Goal: Transaction & Acquisition: Purchase product/service

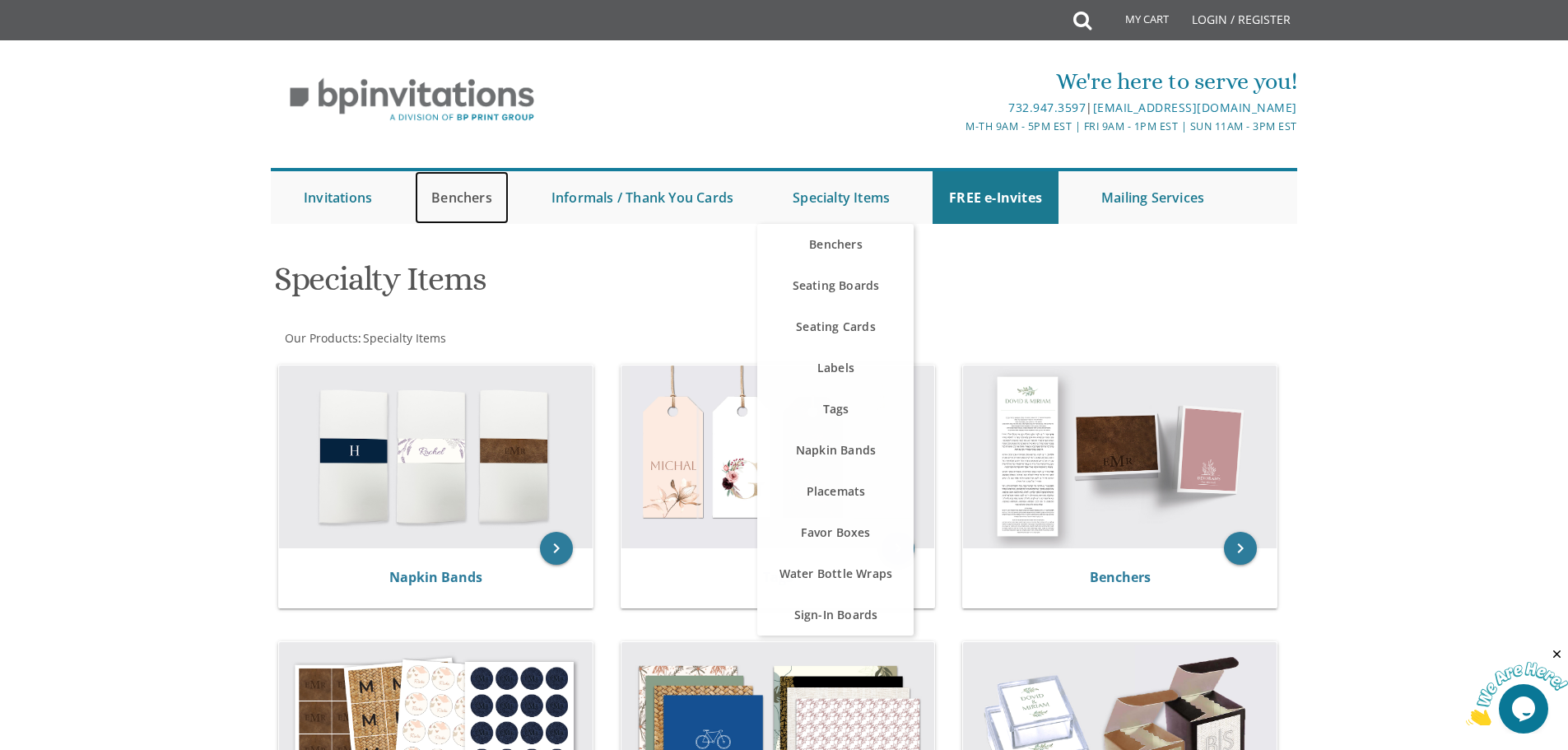
click at [455, 204] on link "Benchers" at bounding box center [462, 197] width 94 height 52
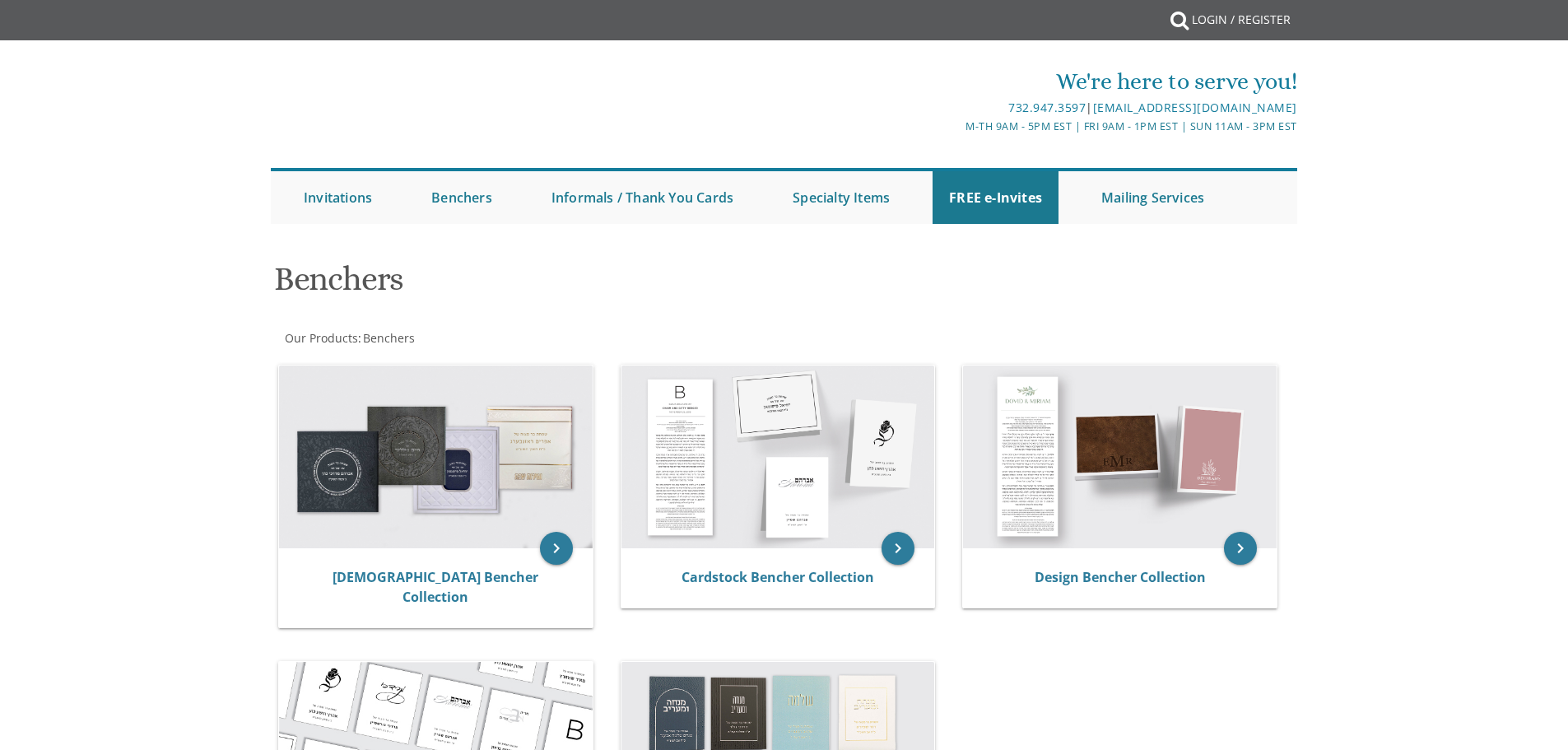
click at [460, 288] on h1 "Benchers" at bounding box center [609, 285] width 671 height 49
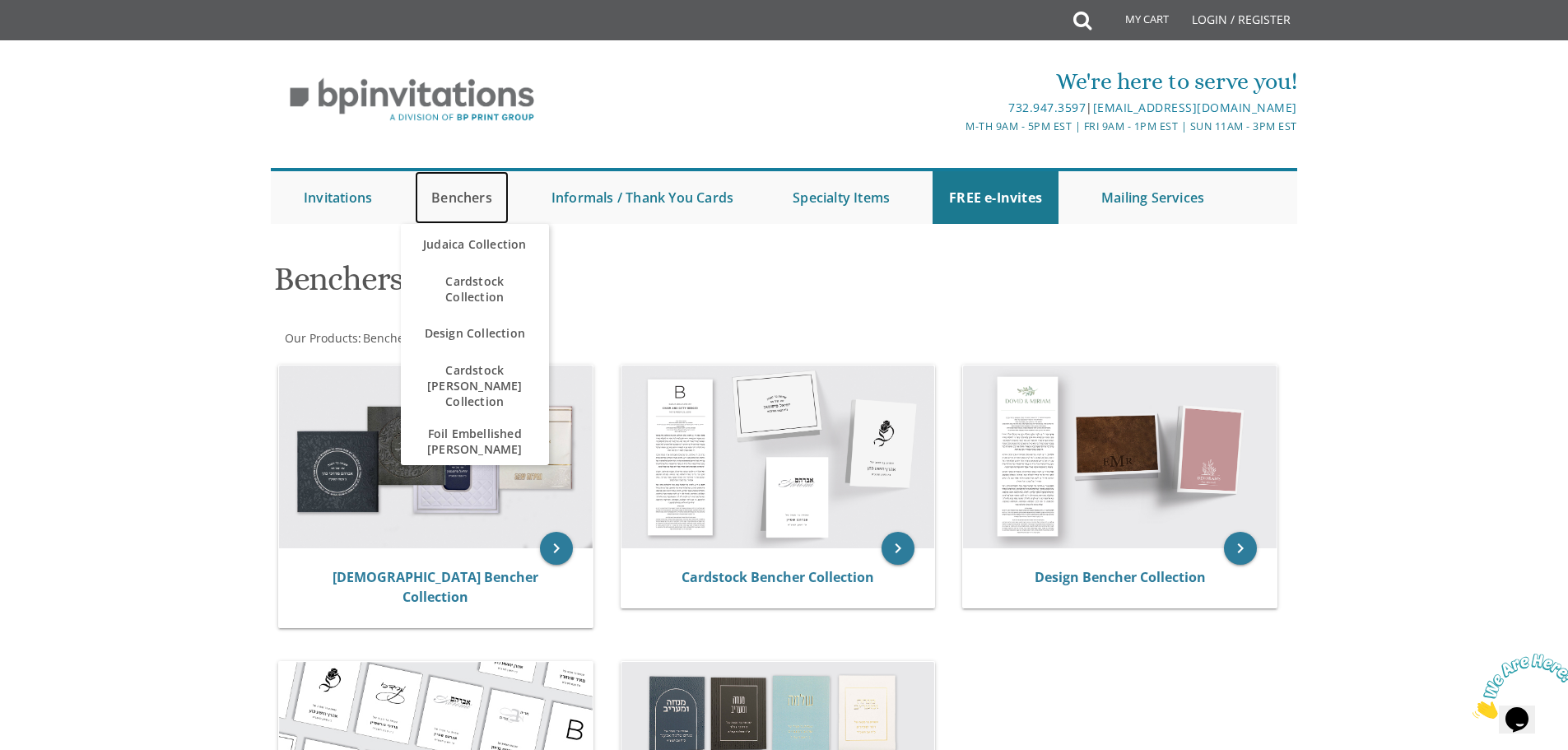
click at [479, 194] on link "Benchers" at bounding box center [462, 197] width 94 height 52
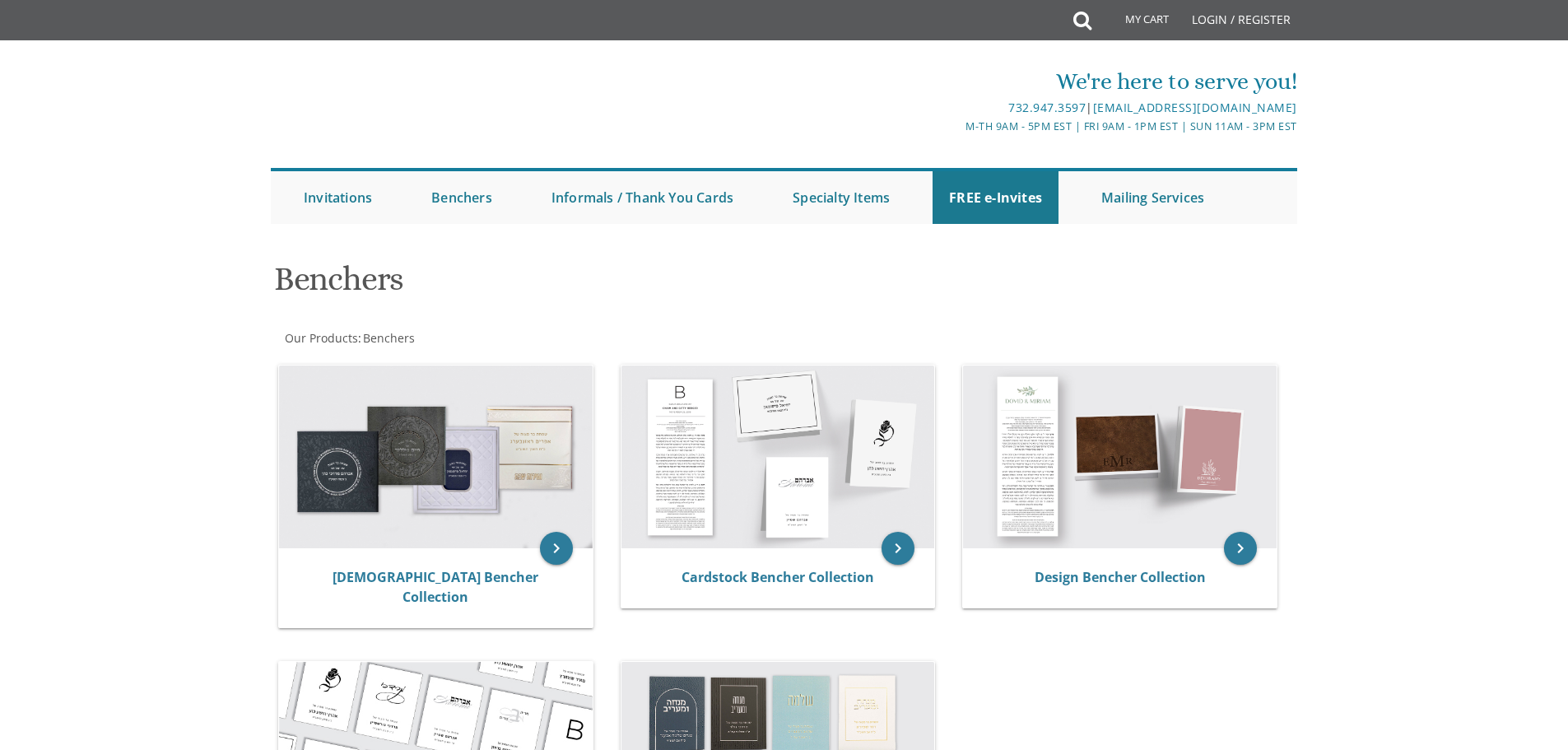
click at [486, 292] on h1 "Benchers" at bounding box center [609, 285] width 671 height 49
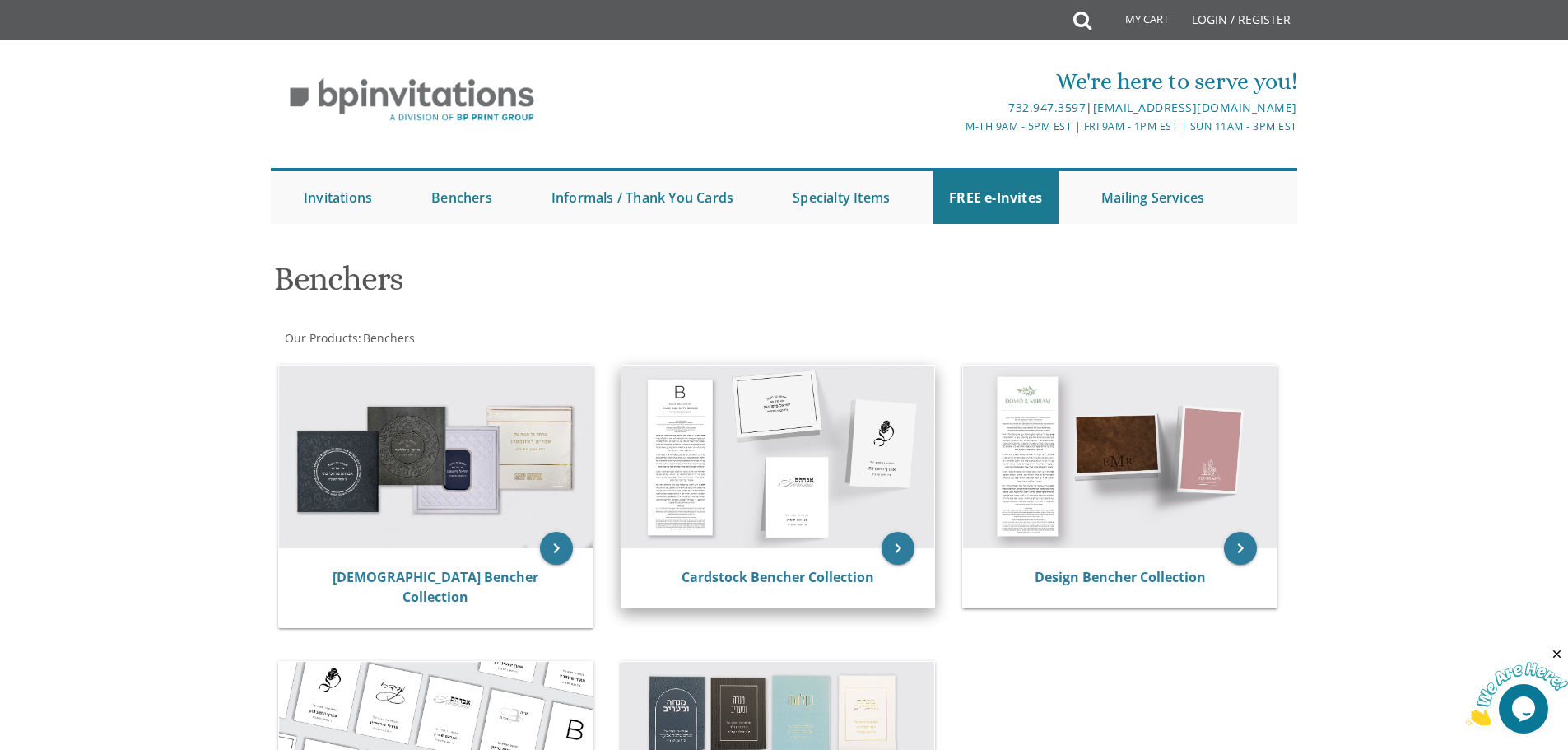
click at [811, 450] on img at bounding box center [778, 457] width 313 height 183
click at [915, 559] on div "Cardstock Bencher Collection" at bounding box center [778, 578] width 313 height 59
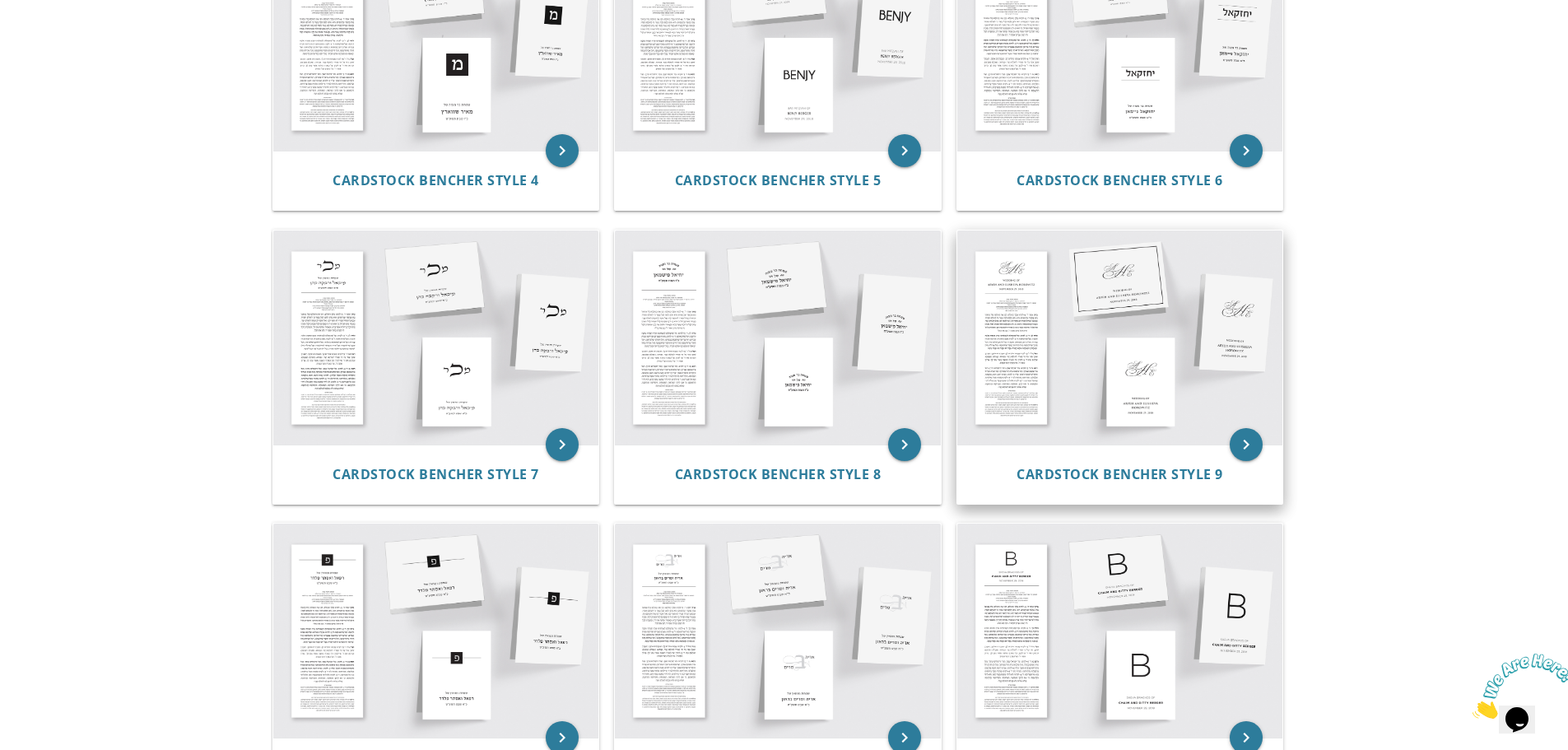
scroll to position [905, 0]
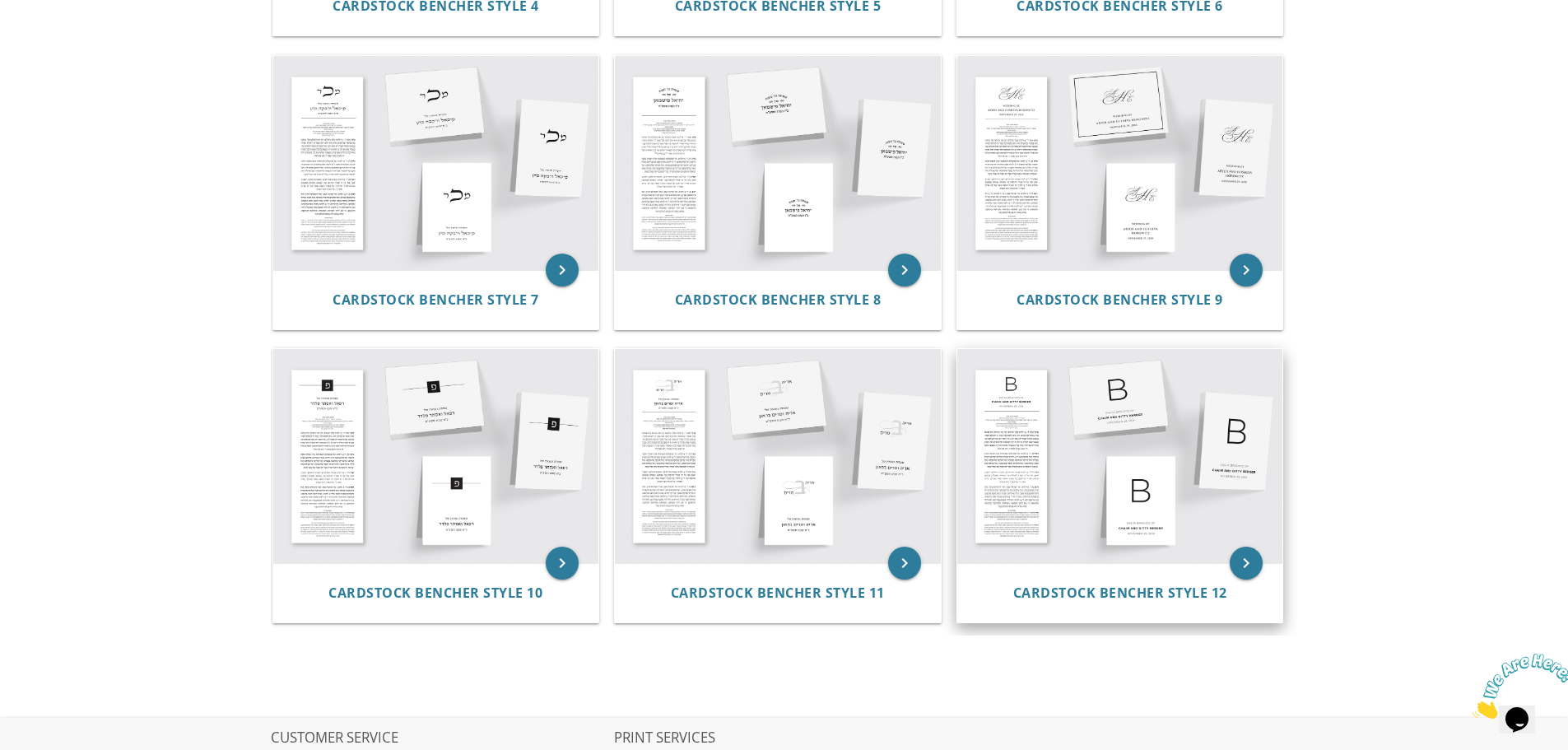
click at [1138, 457] on img at bounding box center [1120, 456] width 326 height 214
click at [1243, 554] on icon "keyboard_arrow_right" at bounding box center [1246, 562] width 33 height 33
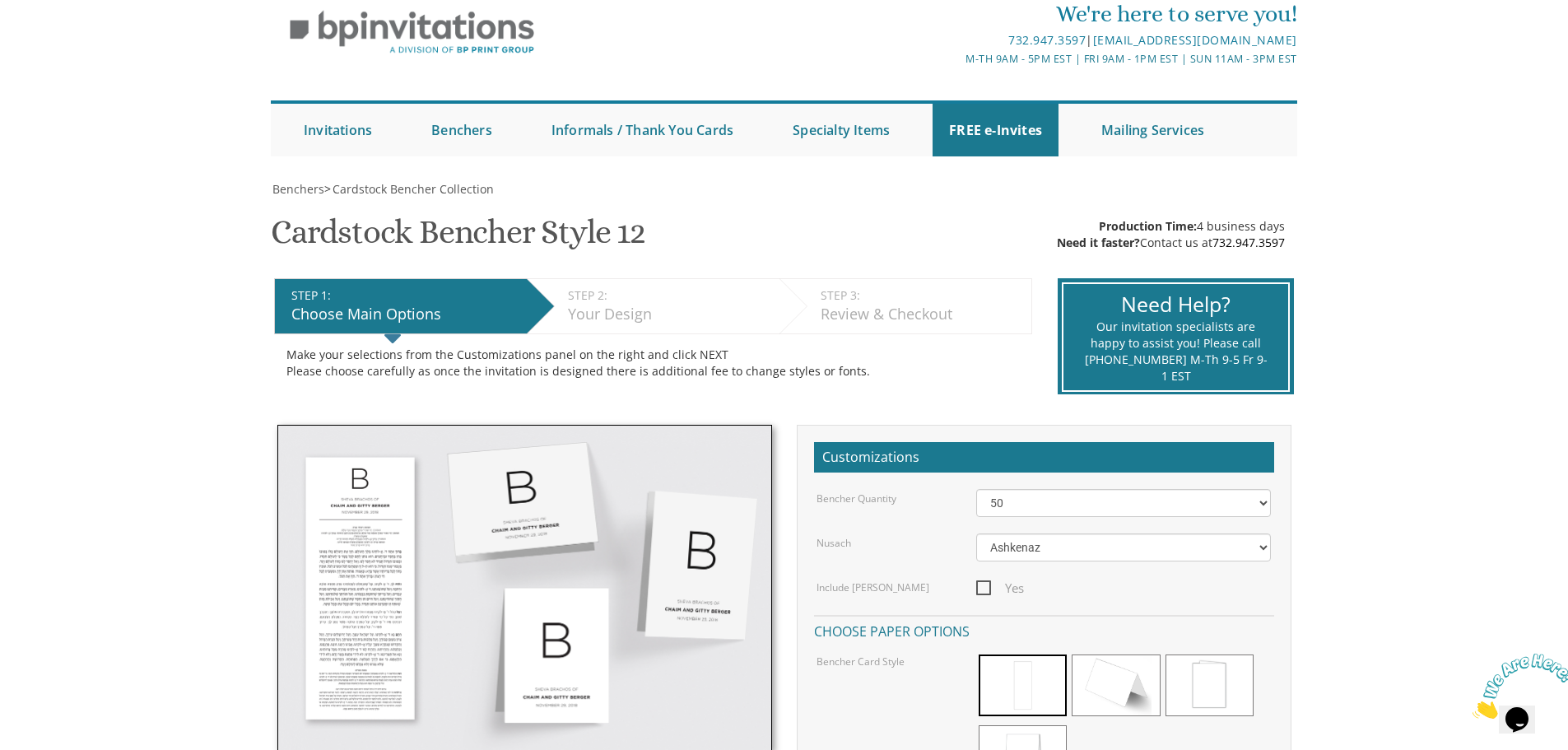
scroll to position [329, 0]
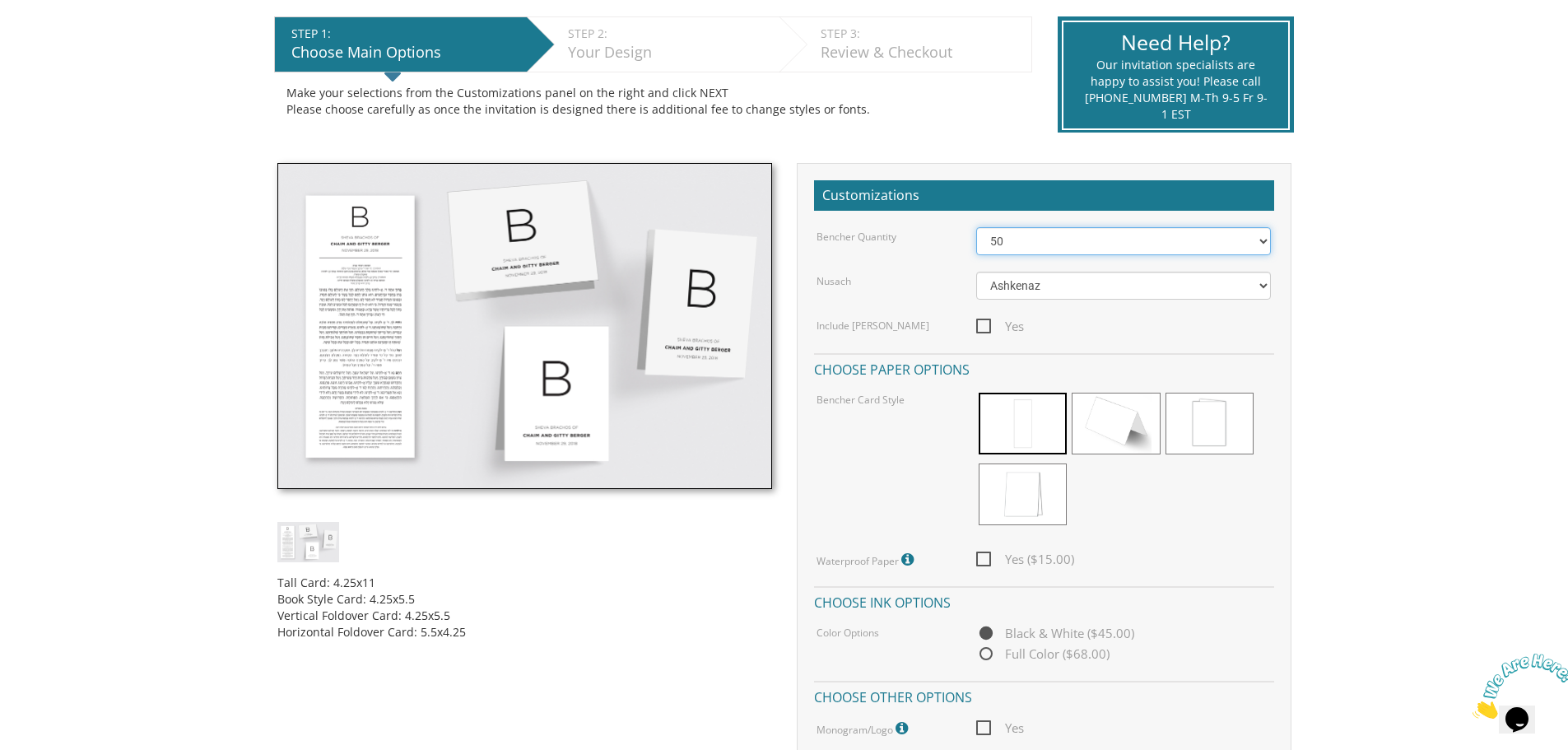
click at [1043, 248] on select "50 60 70 80 90 100 125 150 175 200 225 250 275 300 325 350 375 400 425 450 475 …" at bounding box center [1122, 241] width 294 height 28
select select "150"
click at [976, 227] on select "50 60 70 80 90 100 125 150 175 200 225 250 275 300 325 350 375 400 425 450 475 …" at bounding box center [1122, 241] width 294 height 28
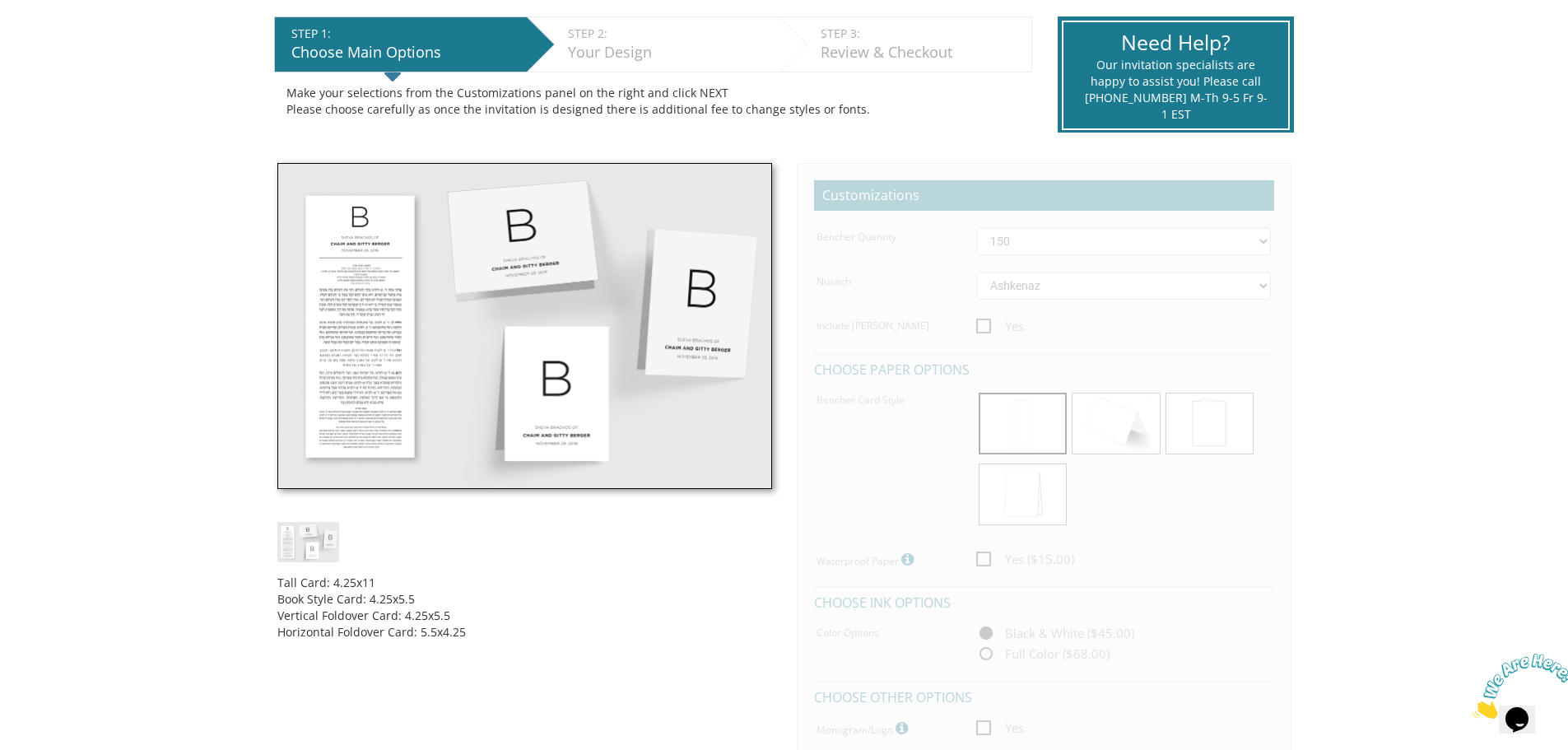
click at [975, 326] on div "Yes" at bounding box center [1122, 326] width 319 height 21
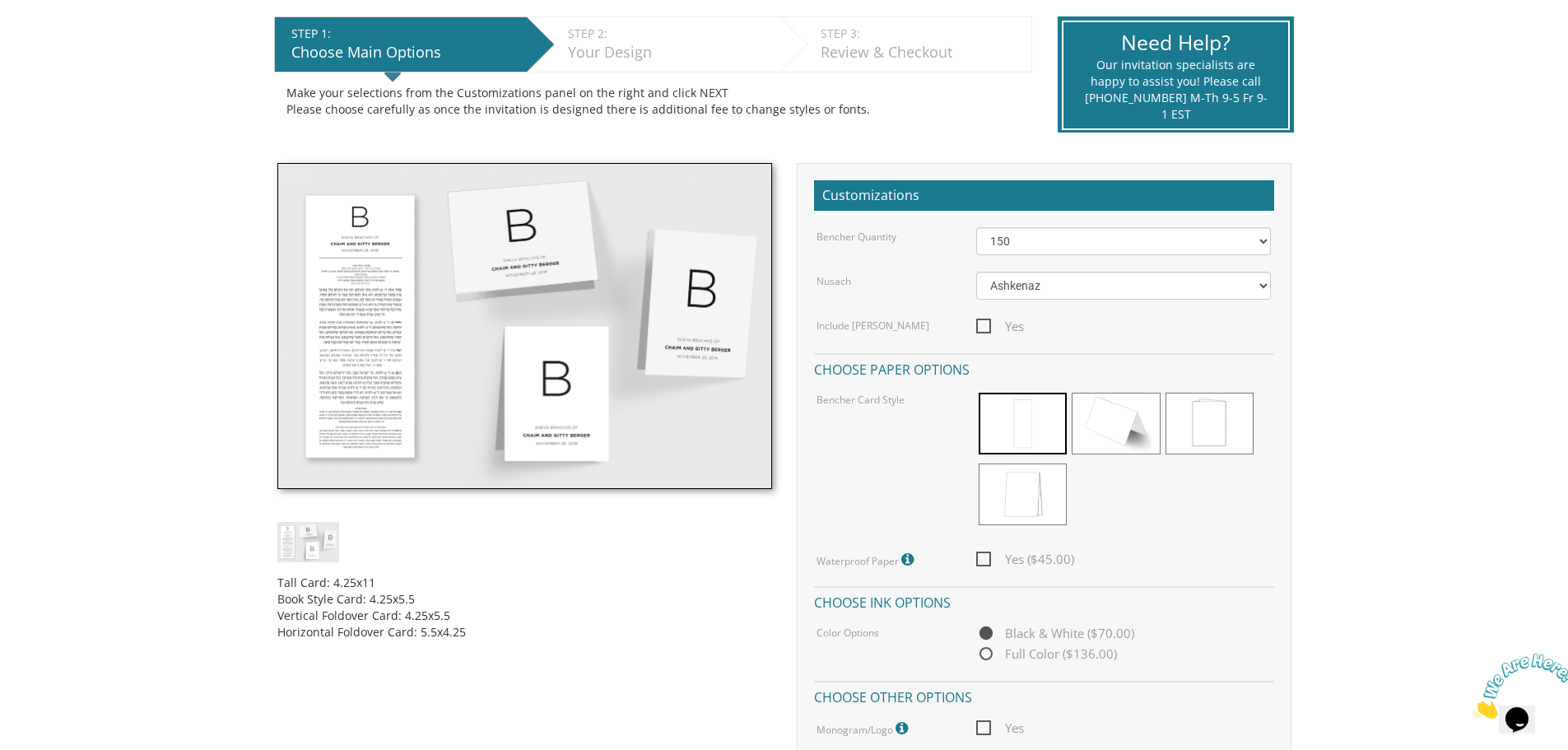
click at [983, 328] on span "Yes" at bounding box center [1000, 326] width 48 height 21
click at [983, 328] on input "Yes" at bounding box center [981, 324] width 10 height 10
checkbox input "true"
click at [989, 552] on span "Yes ($45.00)" at bounding box center [1024, 560] width 98 height 21
click at [987, 552] on input "Yes ($45.00)" at bounding box center [981, 557] width 10 height 10
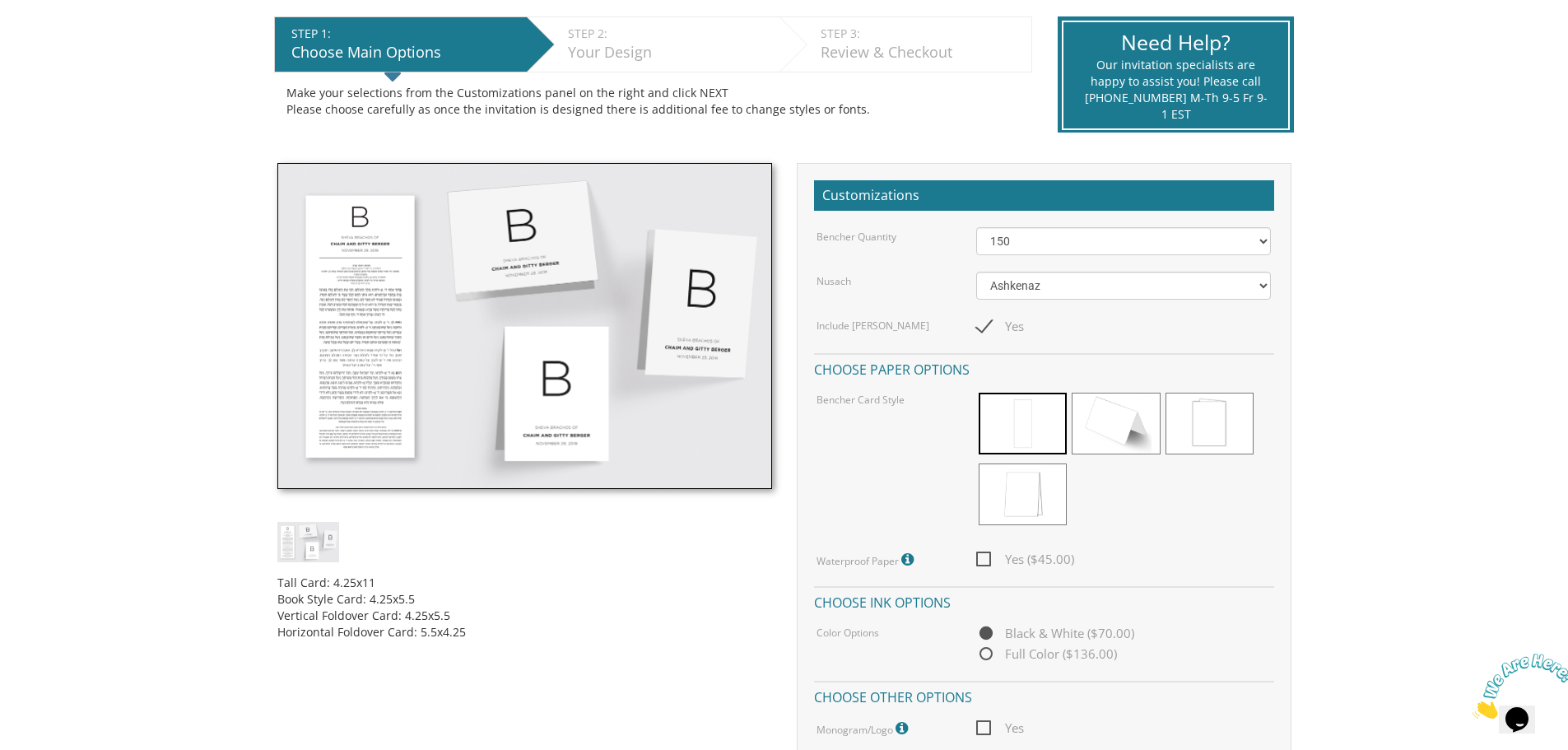
checkbox input "true"
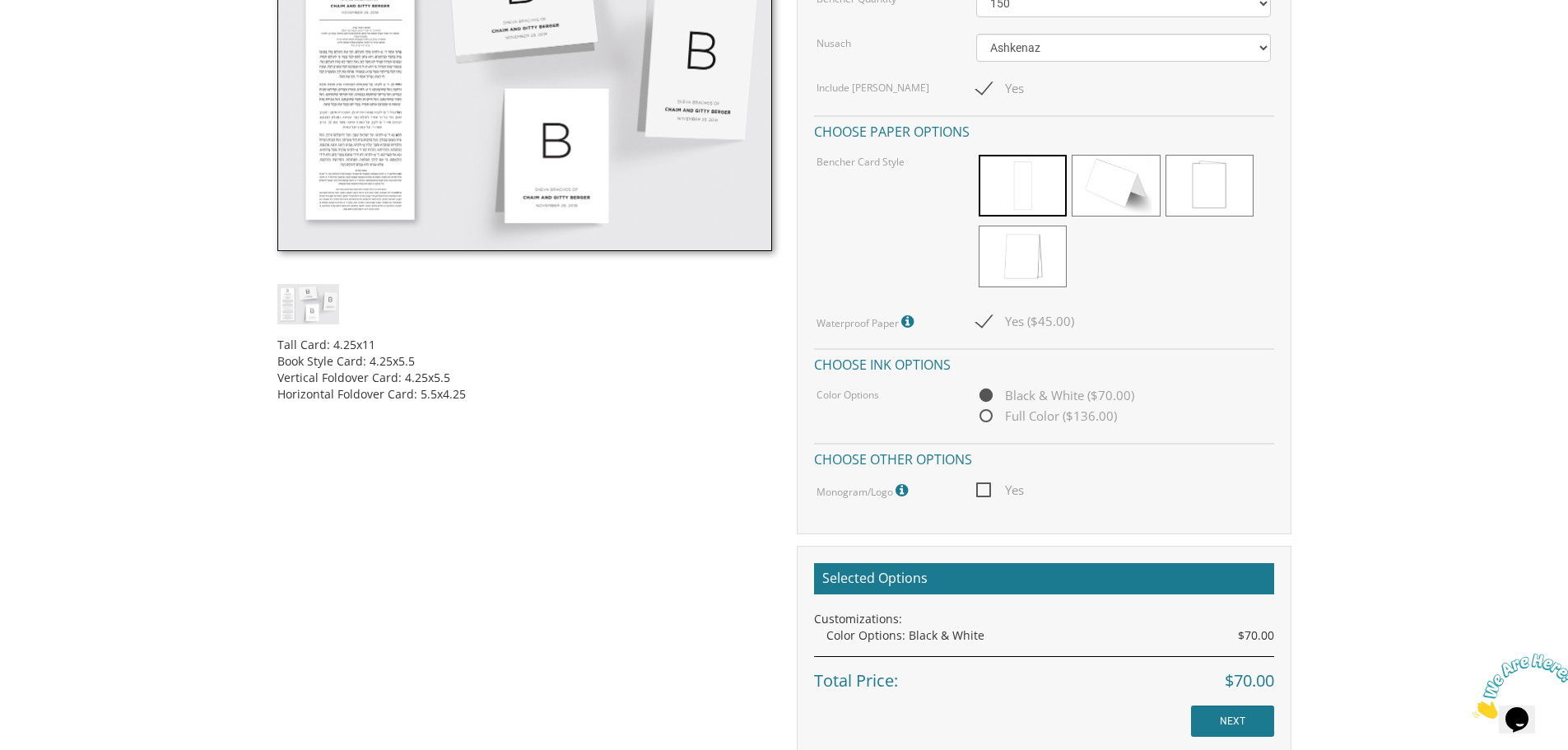
scroll to position [576, 0]
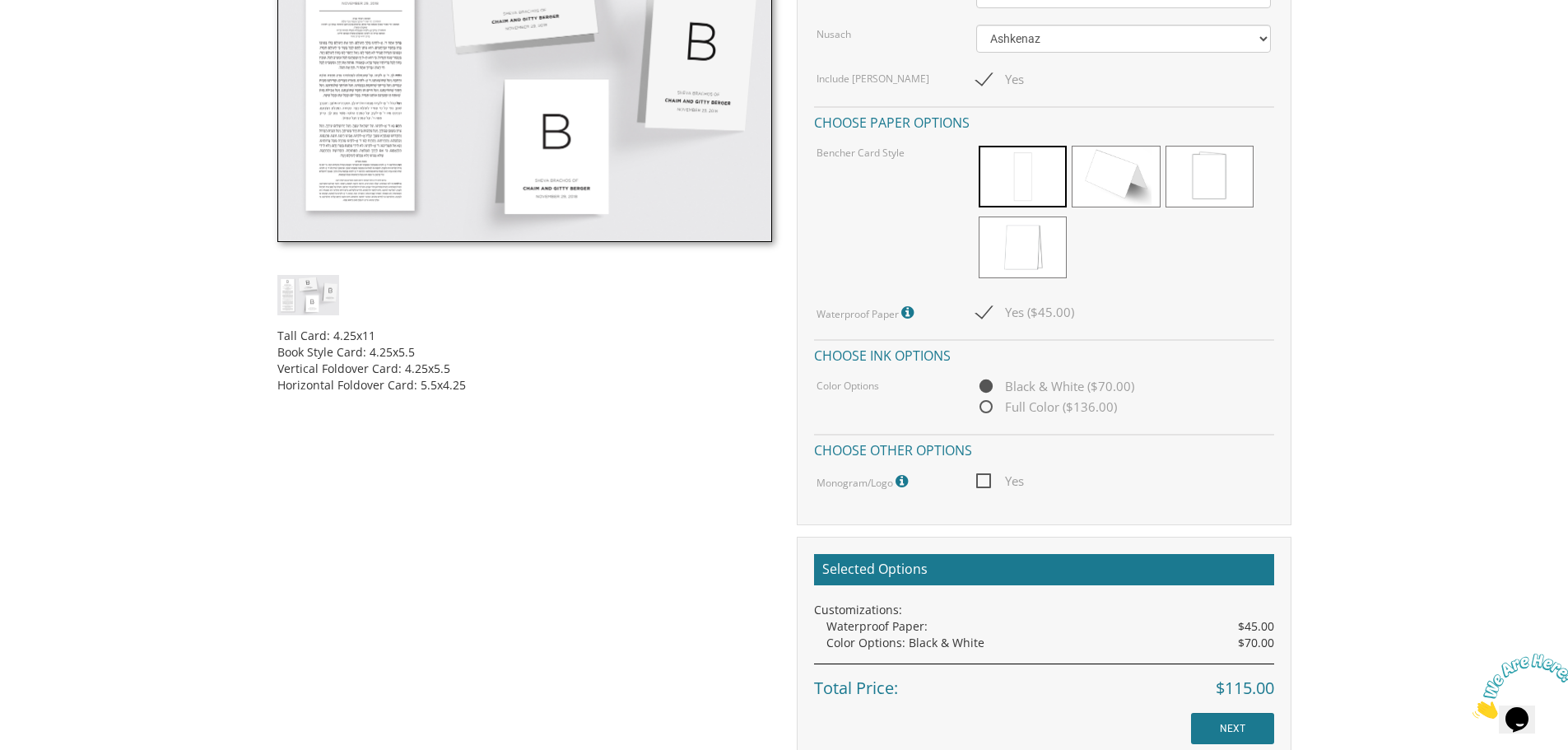
click at [987, 479] on span "Yes" at bounding box center [1000, 481] width 48 height 21
click at [987, 479] on input "Yes" at bounding box center [981, 479] width 10 height 10
checkbox input "true"
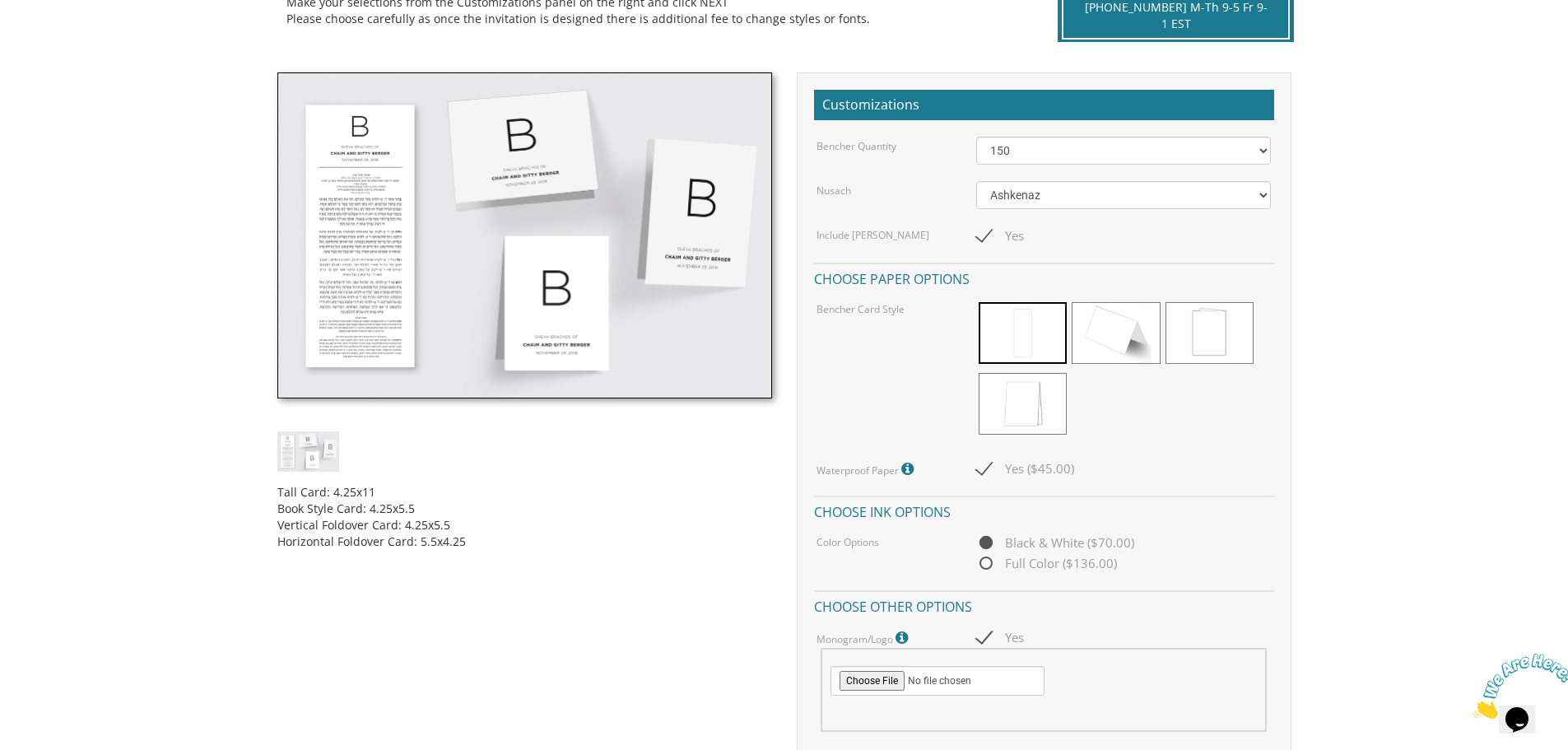
scroll to position [82, 0]
